Goal: Task Accomplishment & Management: Complete application form

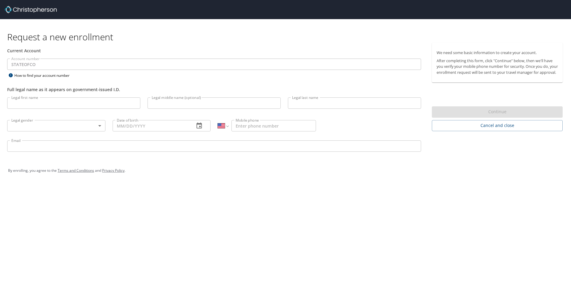
select select "US"
click at [54, 105] on input "Legal first name" at bounding box center [73, 102] width 133 height 11
type input "[PERSON_NAME]"
type input "[PHONE_NUMBER]"
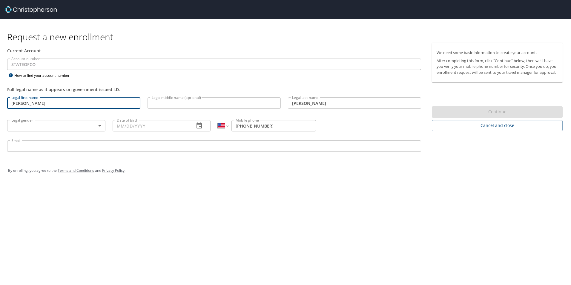
type input "[PERSON_NAME][EMAIL_ADDRESS][PERSON_NAME][DOMAIN_NAME]"
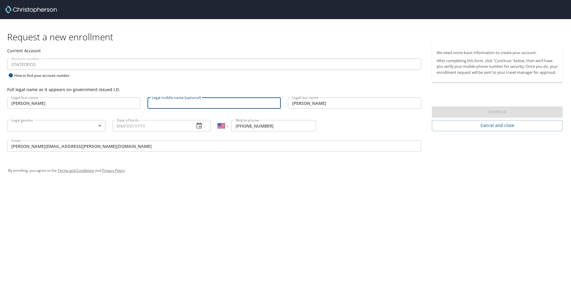
click at [192, 102] on input "Legal middle name (optional)" at bounding box center [214, 102] width 133 height 11
type input "[PERSON_NAME]"
click at [99, 128] on body "Request a new enrollment Current Account Account number STATEOFCO Account numbe…" at bounding box center [285, 142] width 571 height 285
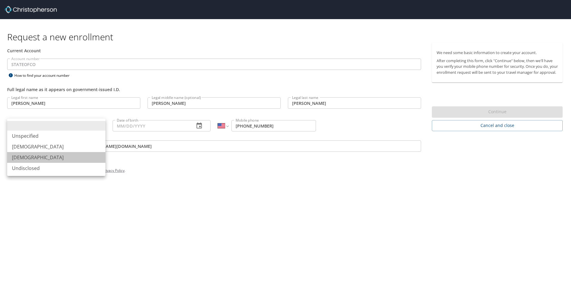
click at [62, 153] on li "[DEMOGRAPHIC_DATA]" at bounding box center [56, 157] width 98 height 11
type input "[DEMOGRAPHIC_DATA]"
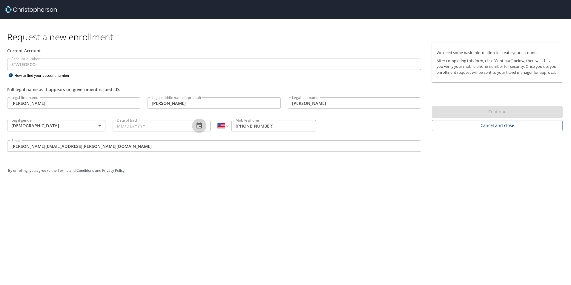
click at [199, 126] on icon "button" at bounding box center [199, 125] width 7 height 7
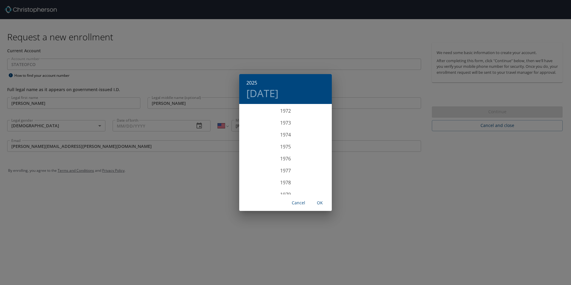
scroll to position [902, 0]
click at [283, 165] on div "1979" at bounding box center [285, 165] width 93 height 12
click at [317, 116] on div "Mar" at bounding box center [316, 116] width 31 height 22
click at [286, 167] on p "21" at bounding box center [285, 168] width 4 height 4
click at [320, 203] on span "OK" at bounding box center [320, 202] width 14 height 7
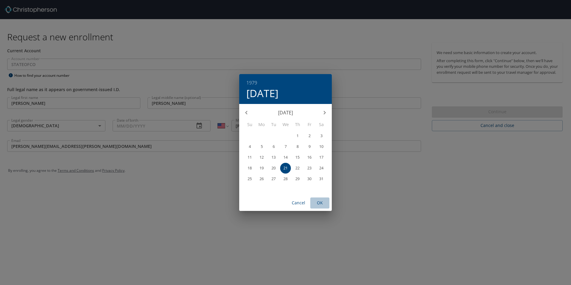
type input "[DATE]"
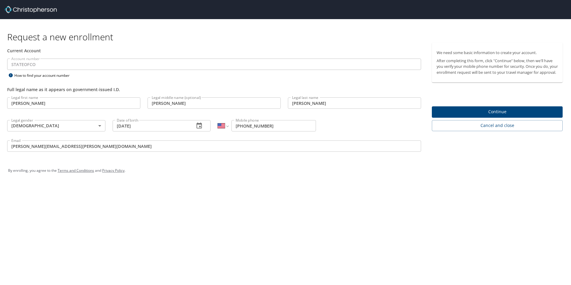
click at [478, 116] on span "Continue" at bounding box center [497, 111] width 121 height 7
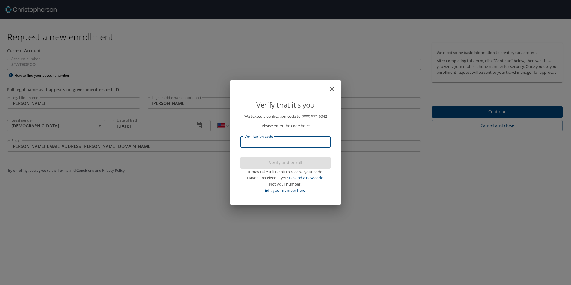
click at [283, 142] on input "Verification code" at bounding box center [285, 141] width 90 height 11
type input "115383"
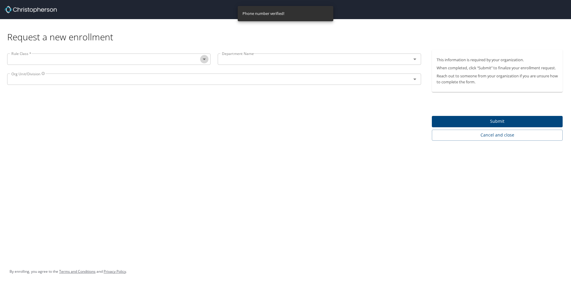
click at [202, 59] on icon "Open" at bounding box center [204, 59] width 7 height 7
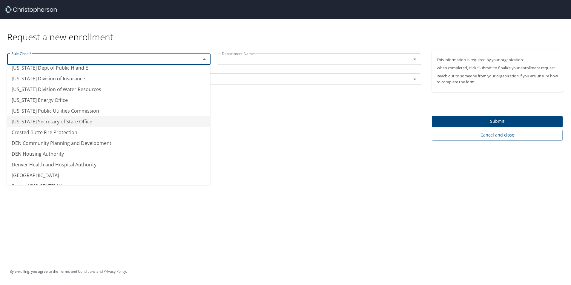
scroll to position [26, 0]
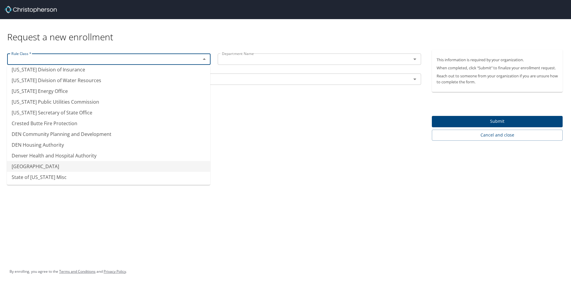
click at [89, 167] on li "[GEOGRAPHIC_DATA]" at bounding box center [108, 166] width 203 height 11
type input "[GEOGRAPHIC_DATA]"
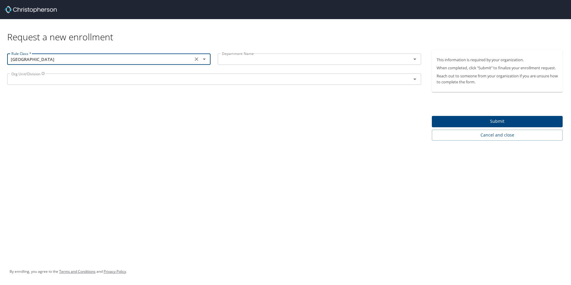
click at [266, 62] on input "text" at bounding box center [311, 59] width 182 height 8
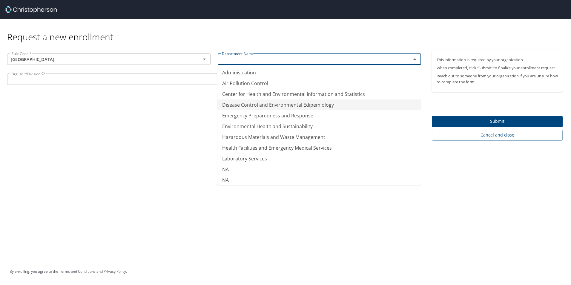
scroll to position [0, 0]
click at [250, 172] on li "NA" at bounding box center [318, 170] width 203 height 11
type input "NA"
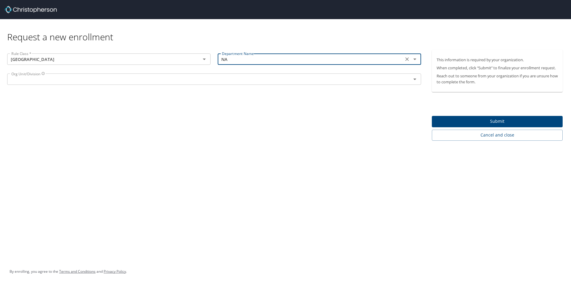
click at [56, 79] on input "text" at bounding box center [205, 79] width 393 height 8
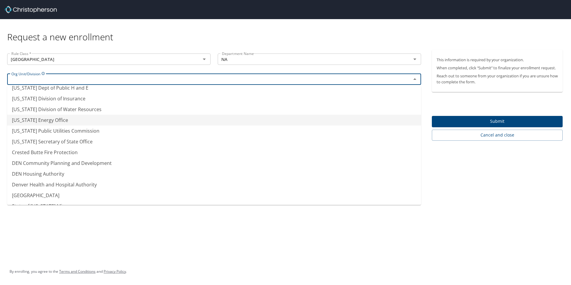
scroll to position [26, 0]
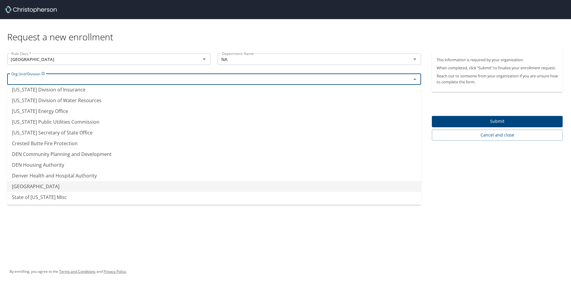
click at [84, 186] on li "[GEOGRAPHIC_DATA]" at bounding box center [214, 186] width 414 height 11
type input "[GEOGRAPHIC_DATA]"
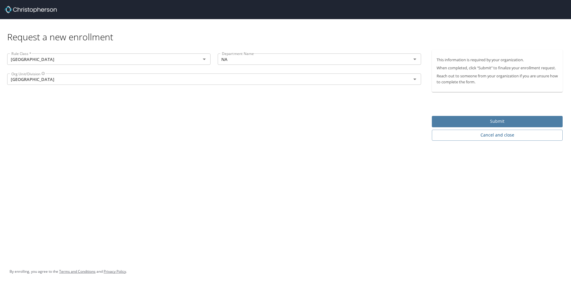
click at [475, 124] on span "Submit" at bounding box center [497, 121] width 121 height 7
